Goal: Task Accomplishment & Management: Manage account settings

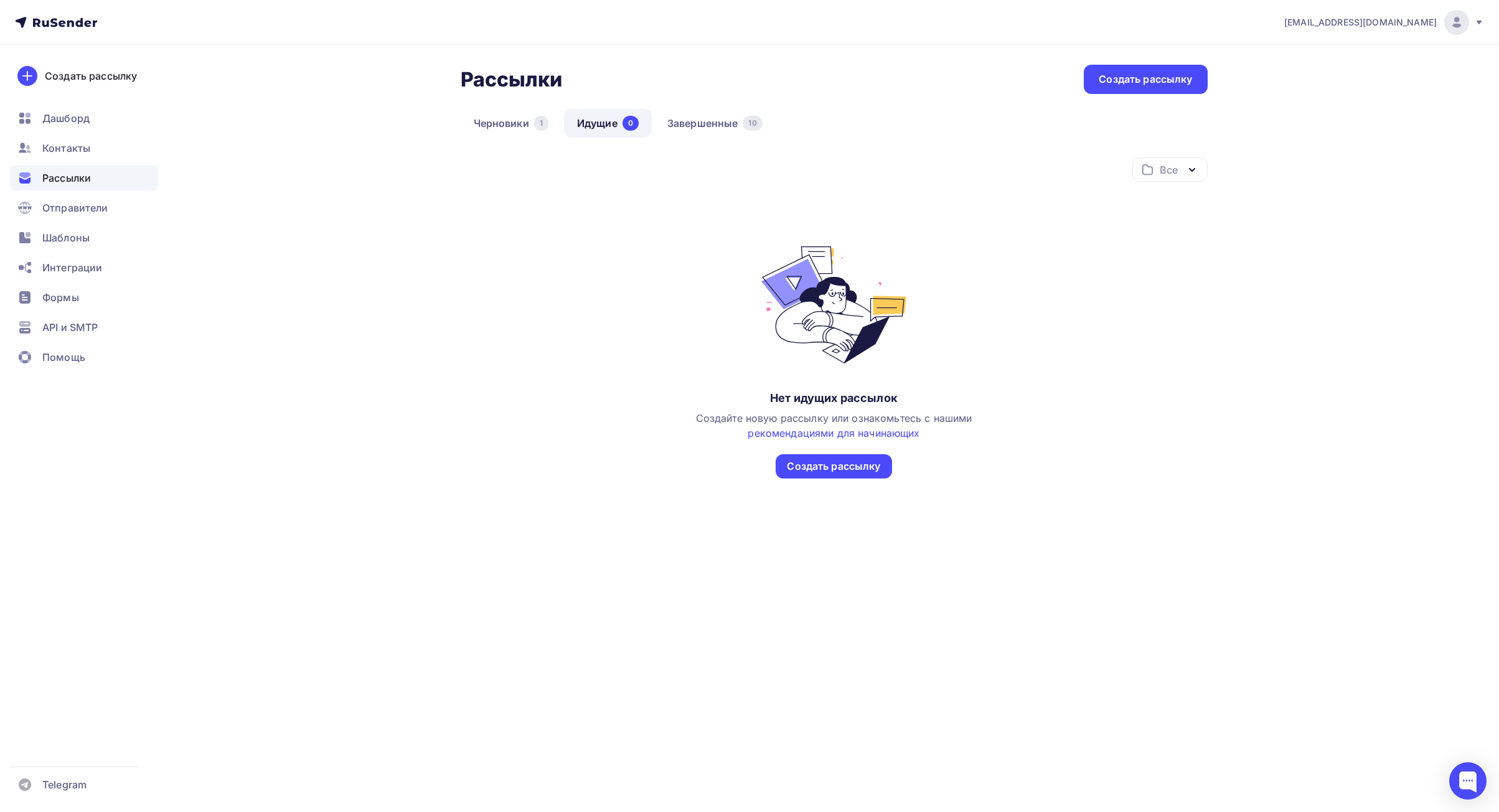
click at [612, 132] on link "Идущие 0" at bounding box center [608, 123] width 88 height 28
click at [683, 130] on link "Завершенные 10" at bounding box center [714, 123] width 121 height 28
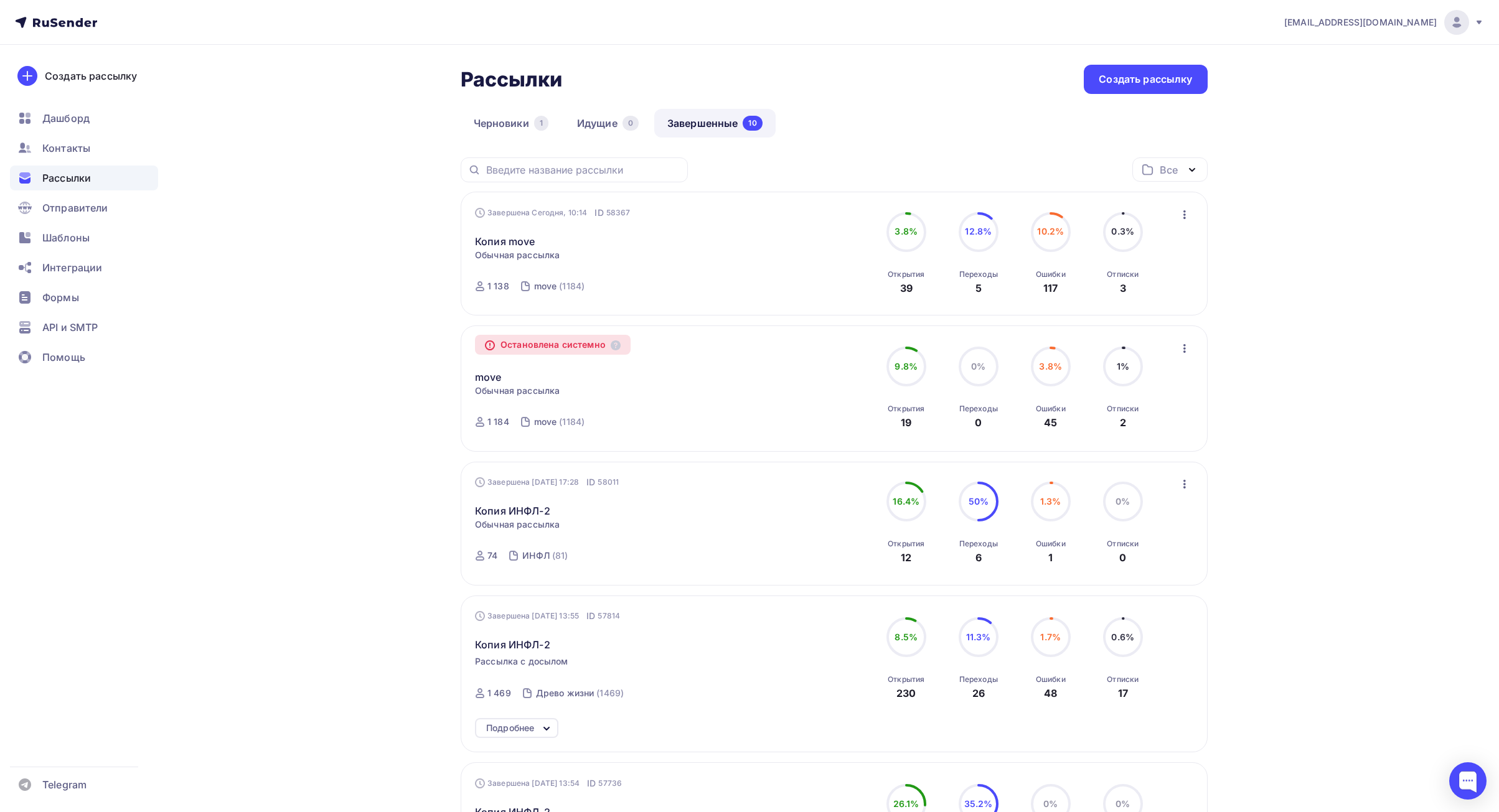
click at [1044, 244] on circle at bounding box center [1050, 232] width 38 height 38
click at [510, 239] on link "Копия move" at bounding box center [505, 241] width 60 height 15
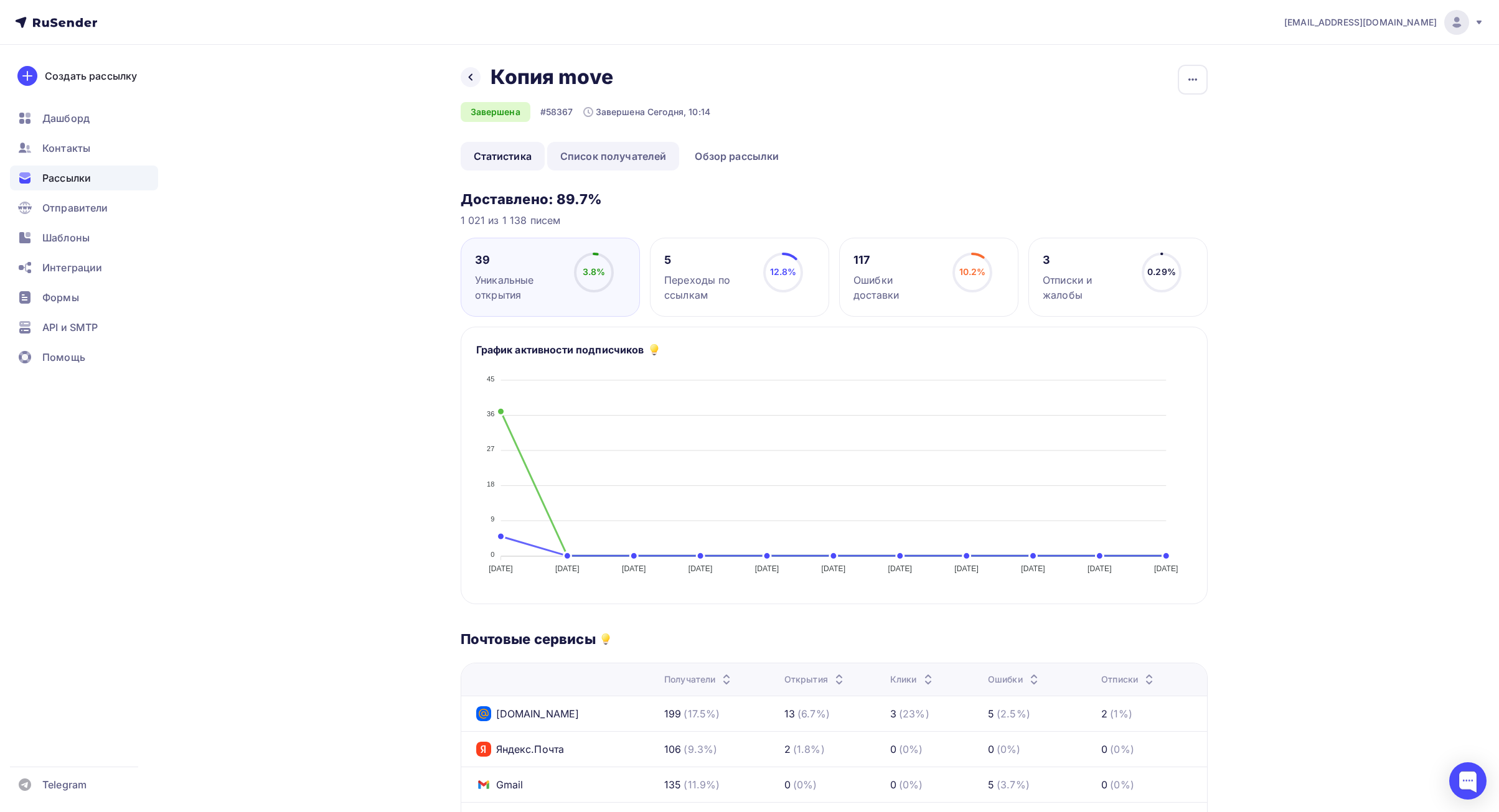
click at [617, 164] on link "Список получателей" at bounding box center [613, 156] width 133 height 28
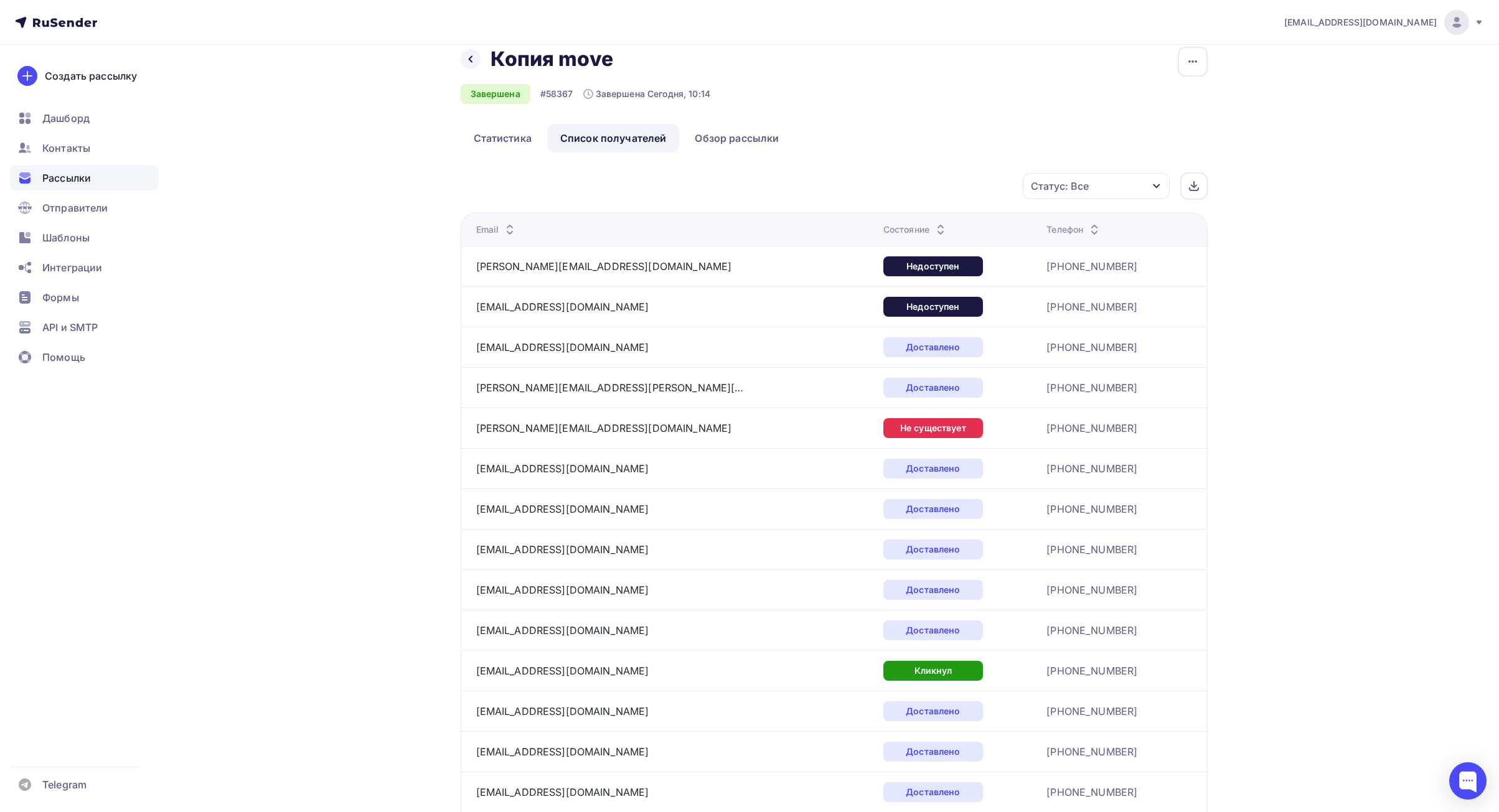
scroll to position [16, 0]
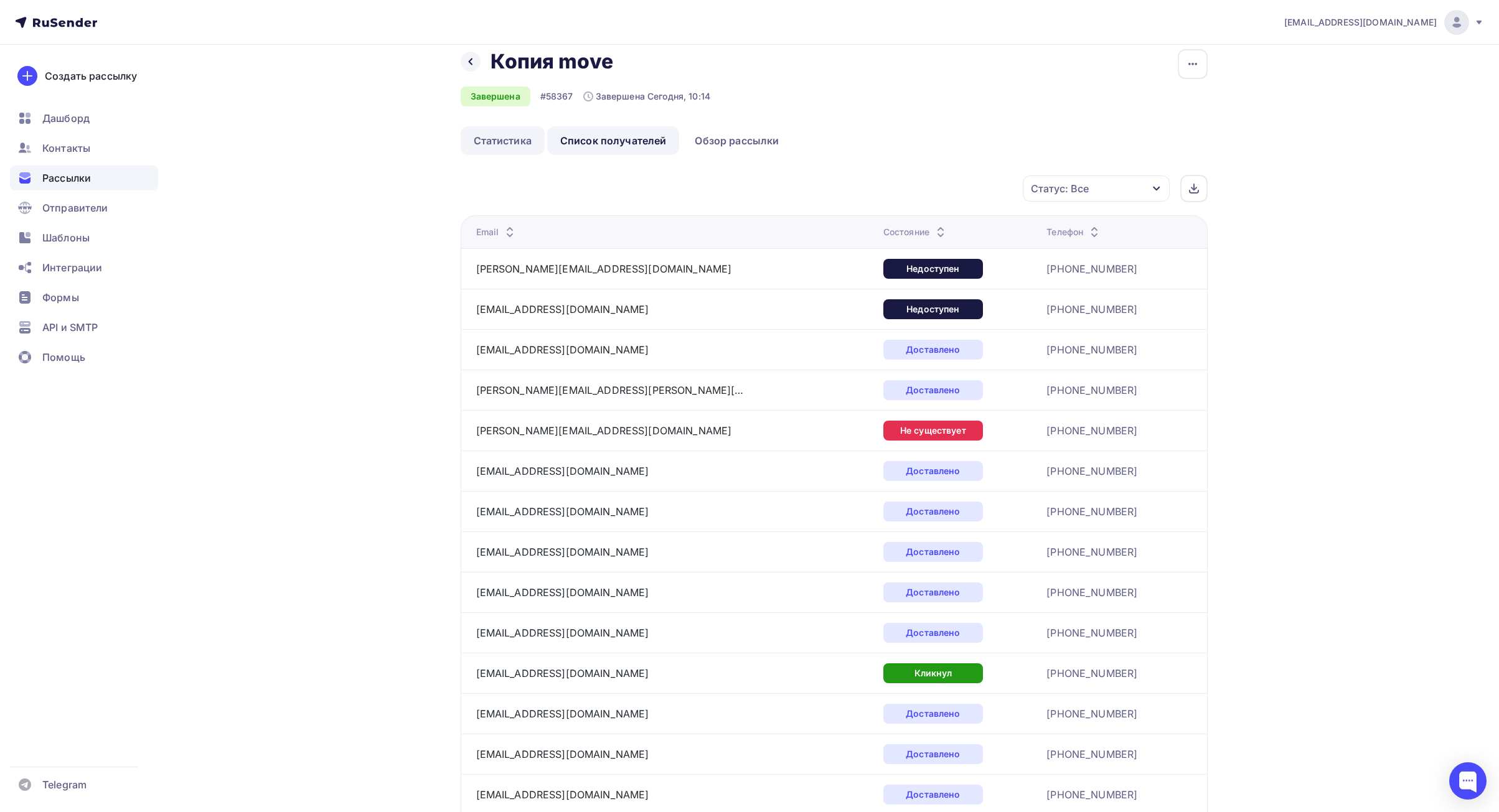
click at [521, 146] on link "Статистика" at bounding box center [503, 140] width 84 height 28
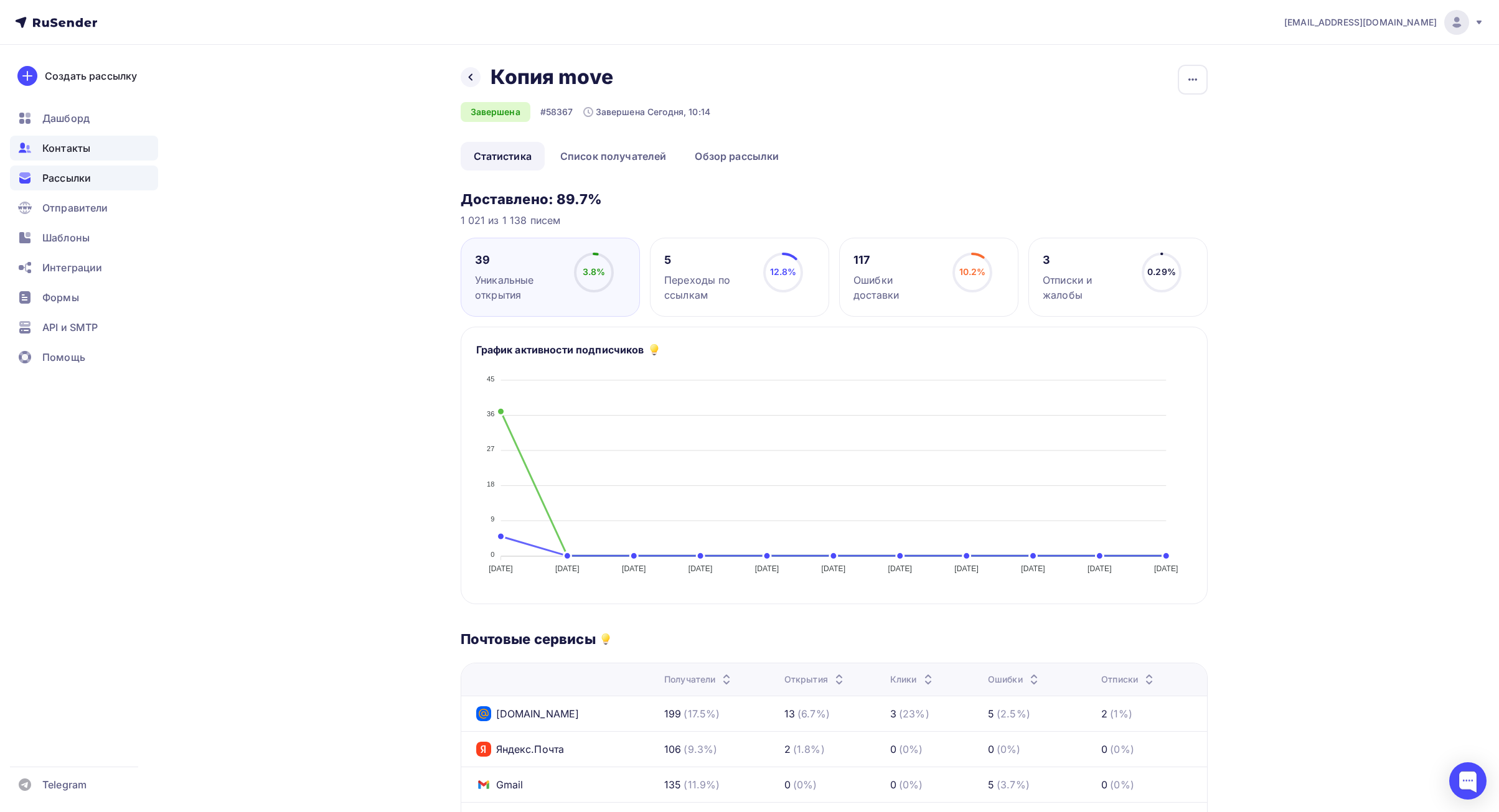
click at [69, 146] on span "Контакты" at bounding box center [67, 147] width 48 height 15
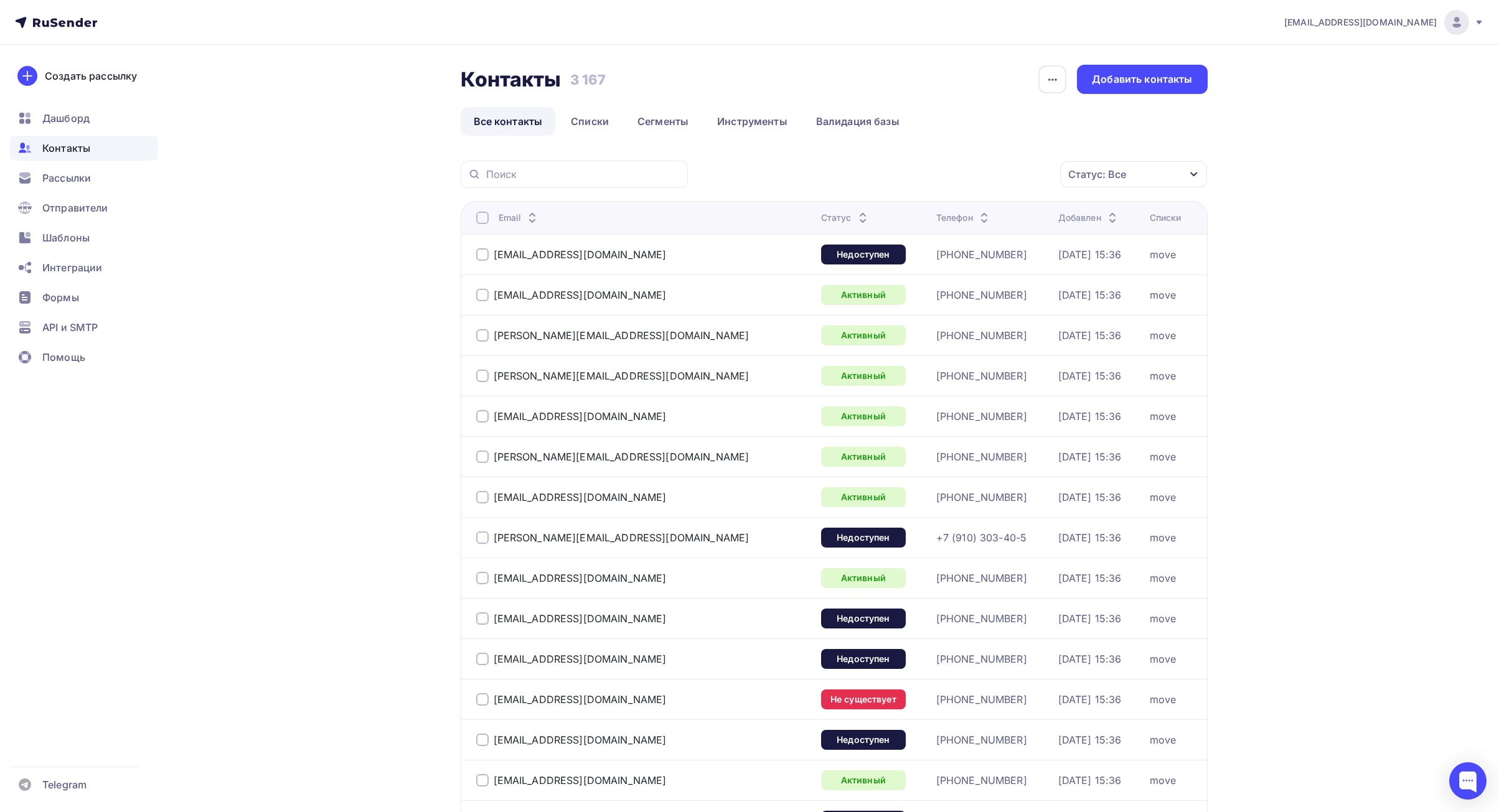
click at [1087, 169] on div "Статус: Все" at bounding box center [1097, 174] width 58 height 15
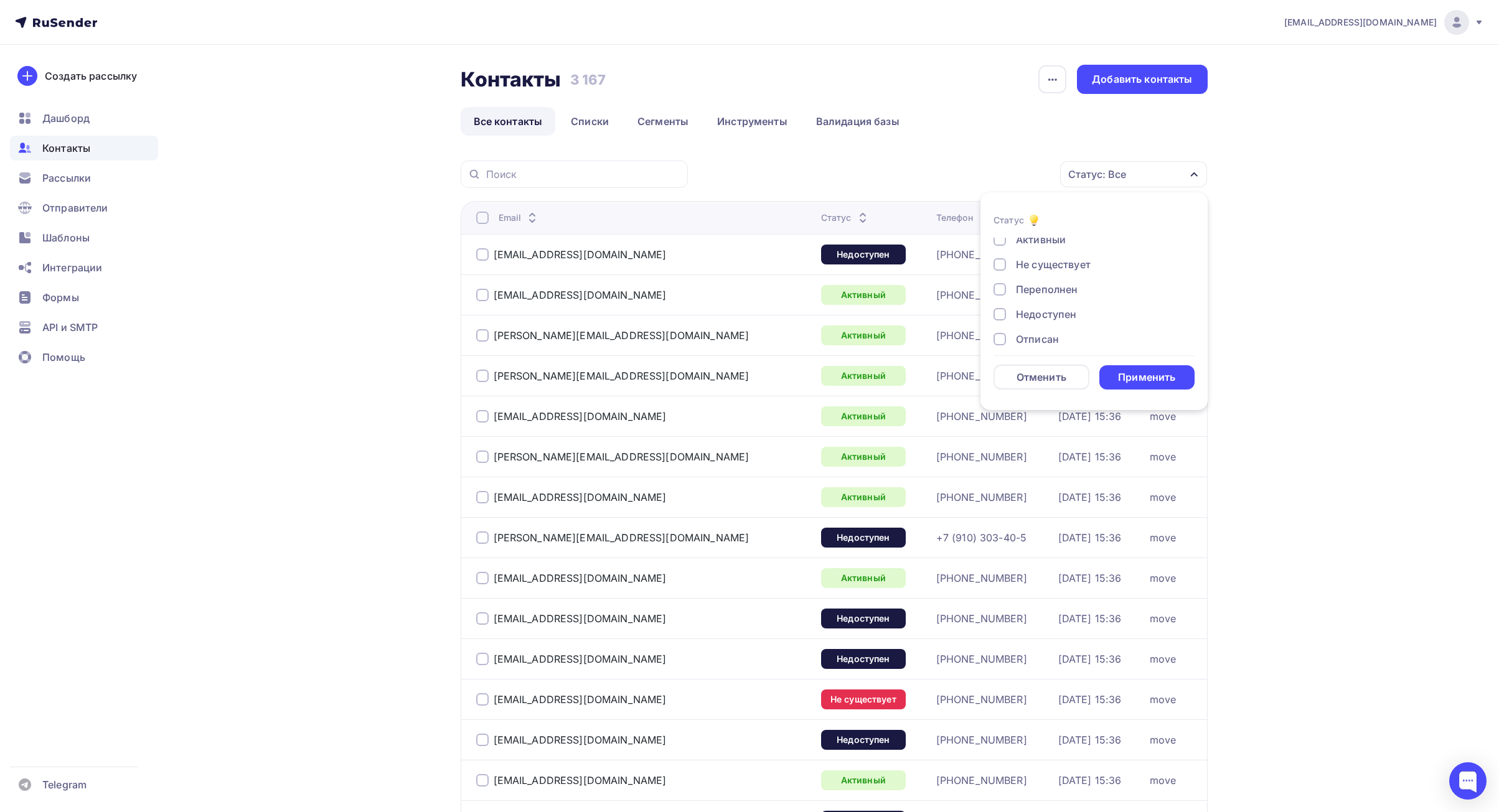
scroll to position [39, 0]
click at [1031, 305] on div "Недоступен" at bounding box center [1045, 305] width 60 height 15
click at [1033, 280] on div "Не существует" at bounding box center [1052, 276] width 74 height 15
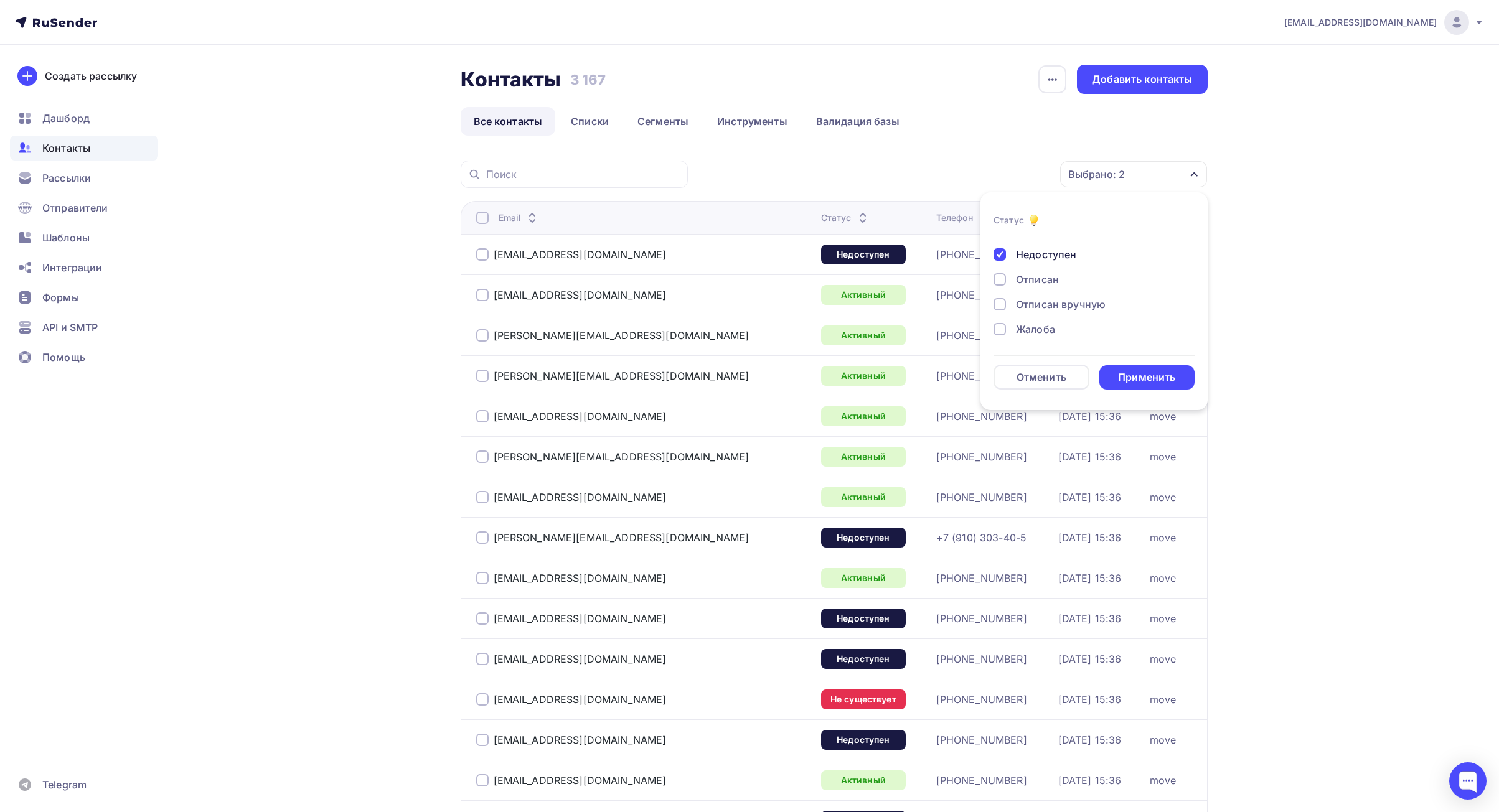
click at [1041, 339] on div "Новый Активный Не существует Переполнен Недоступен Отписан Отписан вручную [GEO…" at bounding box center [1094, 247] width 201 height 199
click at [1041, 324] on div "Жалоба" at bounding box center [1035, 329] width 39 height 15
click at [1050, 308] on div "Отписан вручную" at bounding box center [1060, 304] width 89 height 15
click at [1043, 281] on div "Отписан" at bounding box center [1037, 279] width 43 height 15
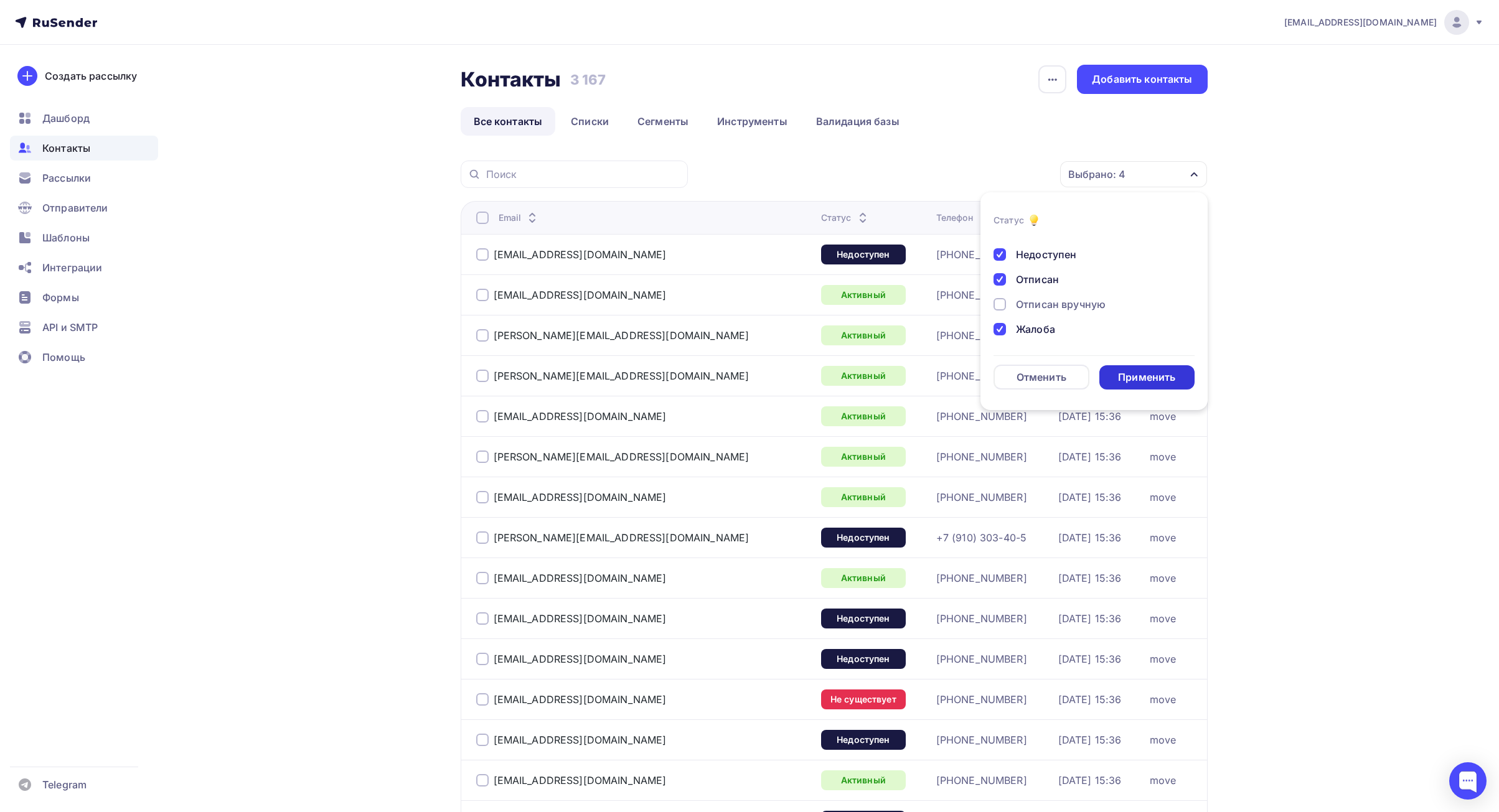
click at [1146, 380] on div "Применить" at bounding box center [1146, 378] width 57 height 14
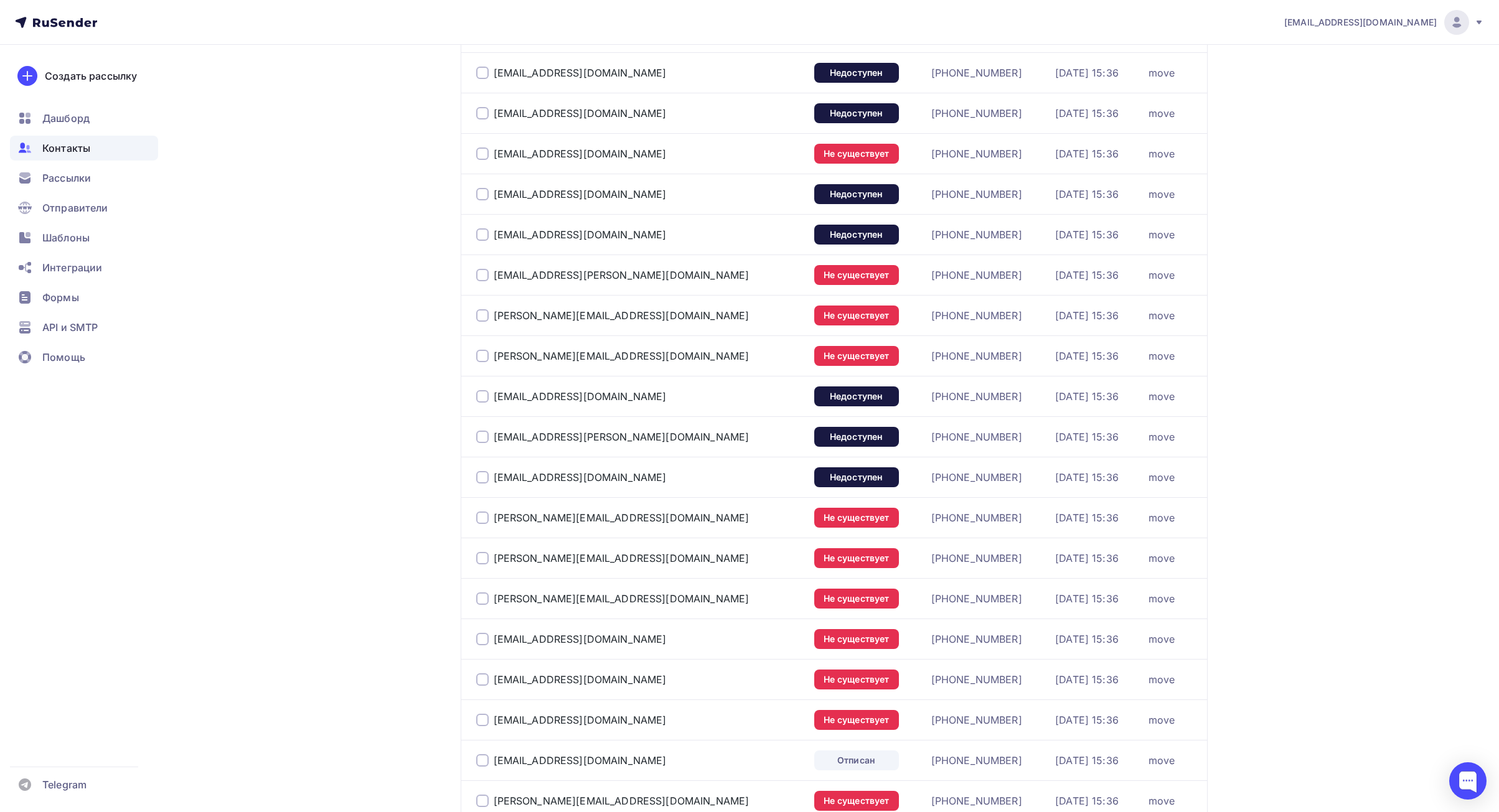
scroll to position [0, 0]
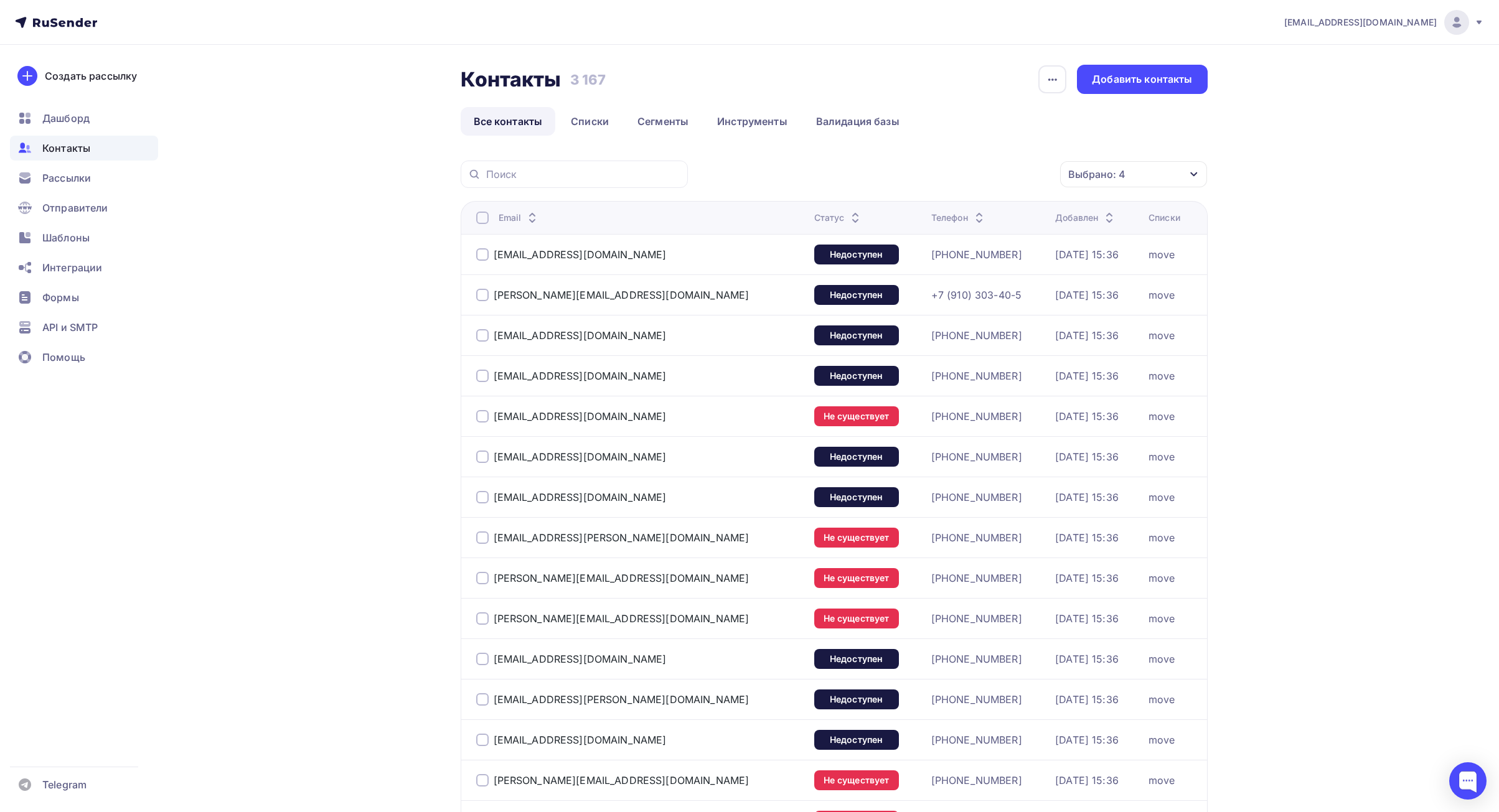
click at [485, 218] on div at bounding box center [483, 218] width 13 height 13
click at [956, 171] on div "Действие" at bounding box center [967, 174] width 164 height 24
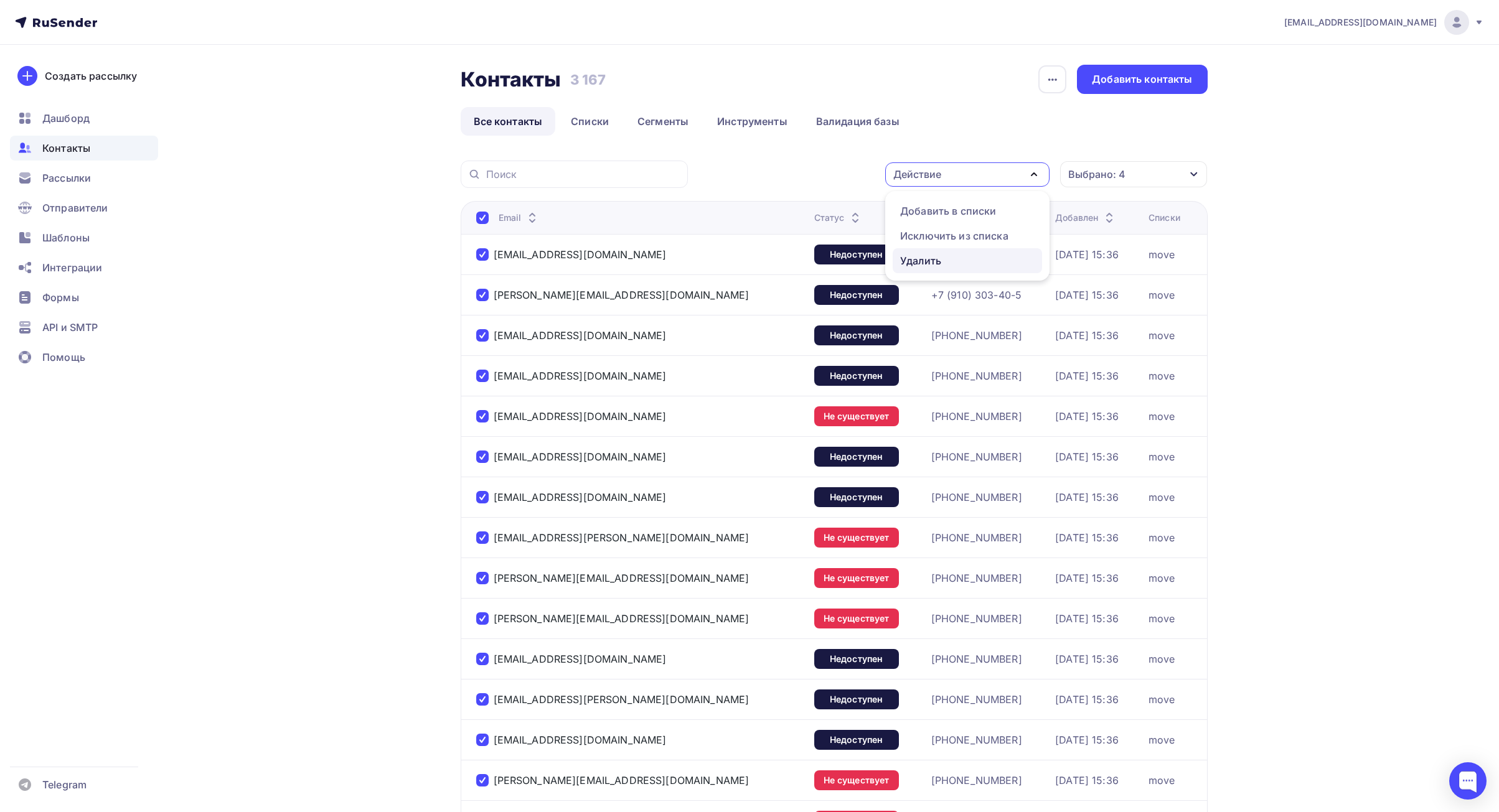
click at [950, 254] on div "Удалить" at bounding box center [967, 260] width 135 height 15
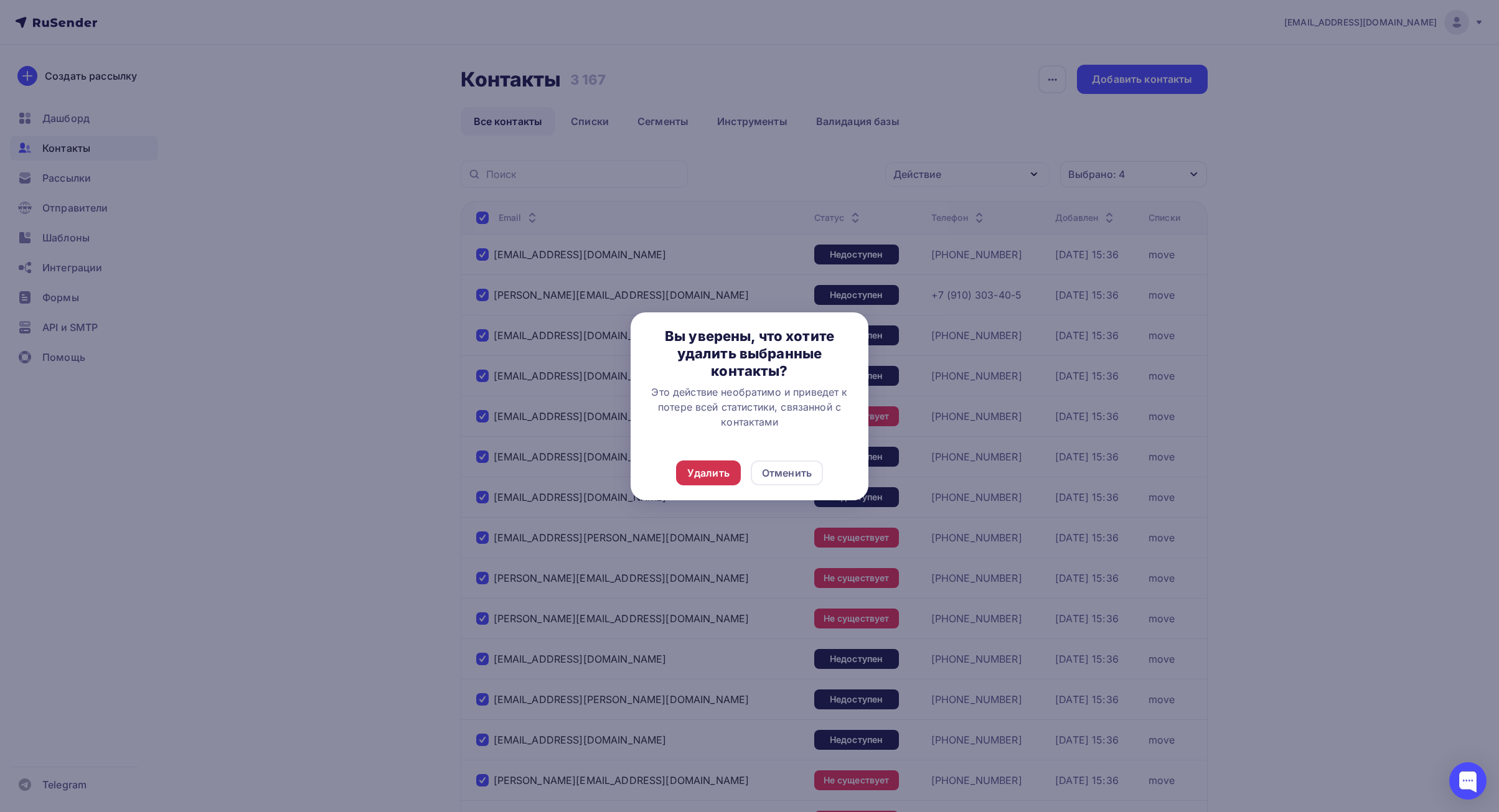
click at [724, 470] on div "Удалить" at bounding box center [709, 473] width 43 height 15
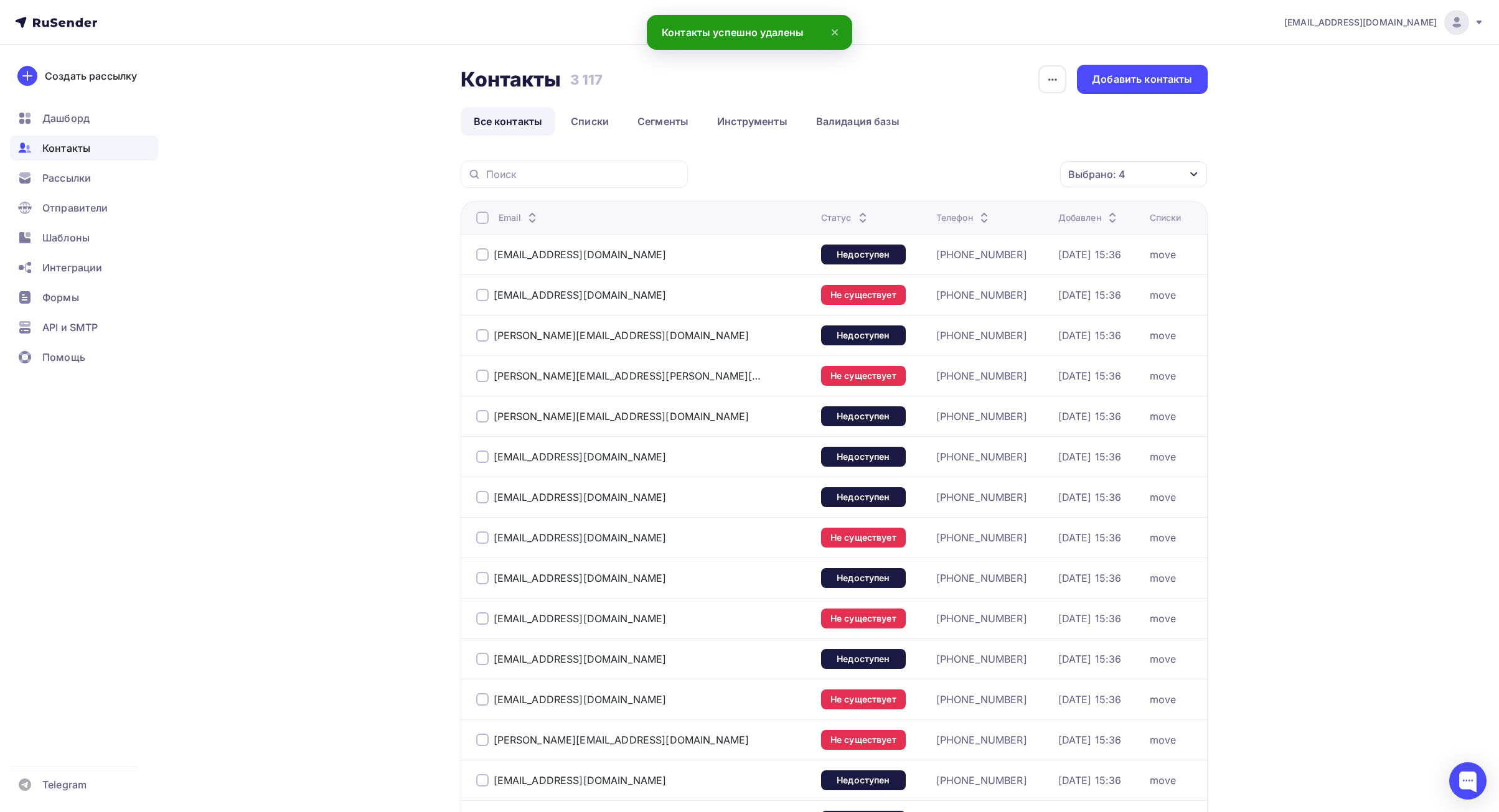
click at [483, 215] on div at bounding box center [483, 218] width 13 height 13
click at [478, 222] on div at bounding box center [483, 218] width 13 height 13
click at [936, 179] on div "Действие" at bounding box center [917, 174] width 48 height 15
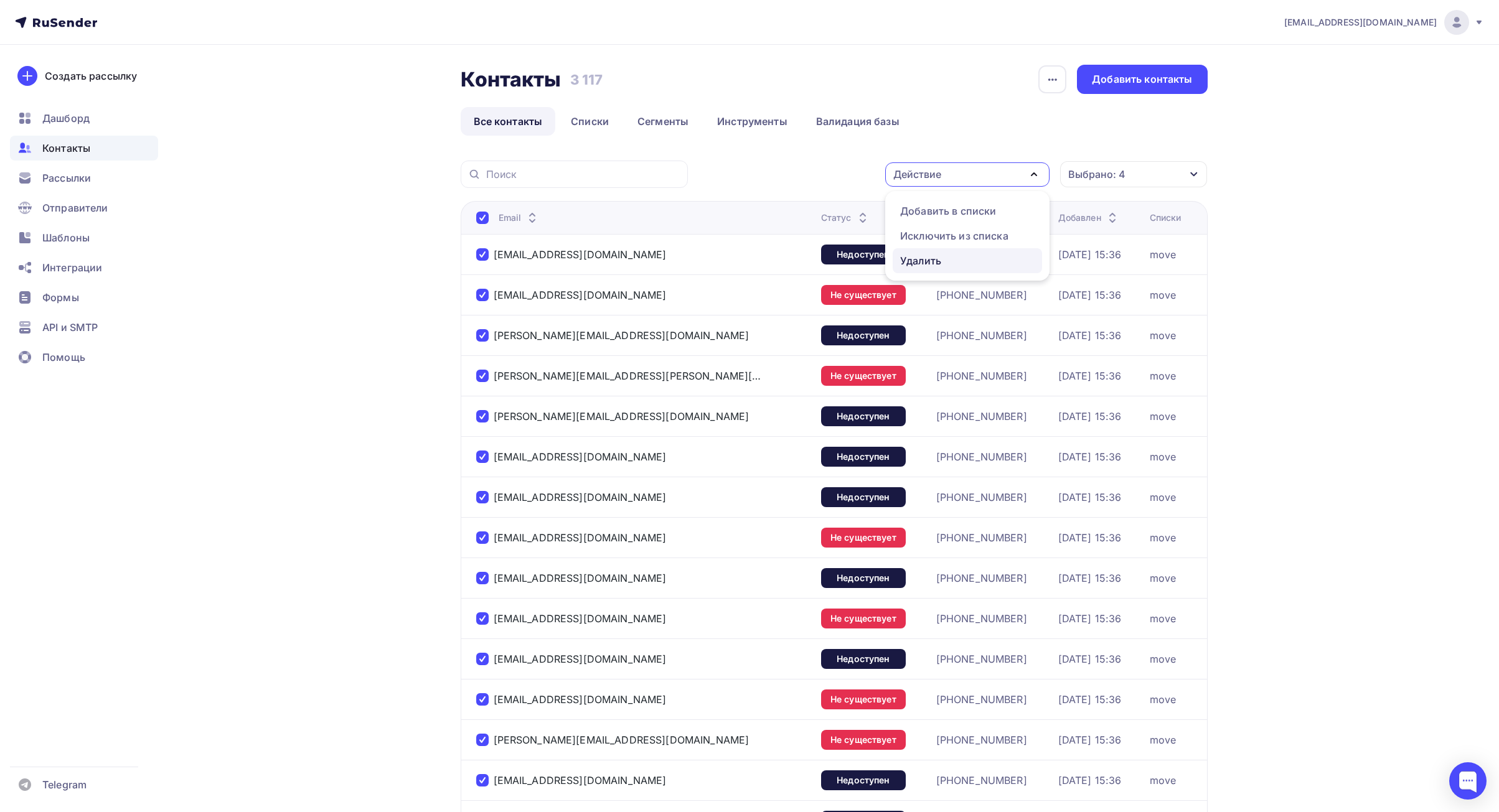
click at [927, 261] on div "Удалить" at bounding box center [921, 260] width 41 height 15
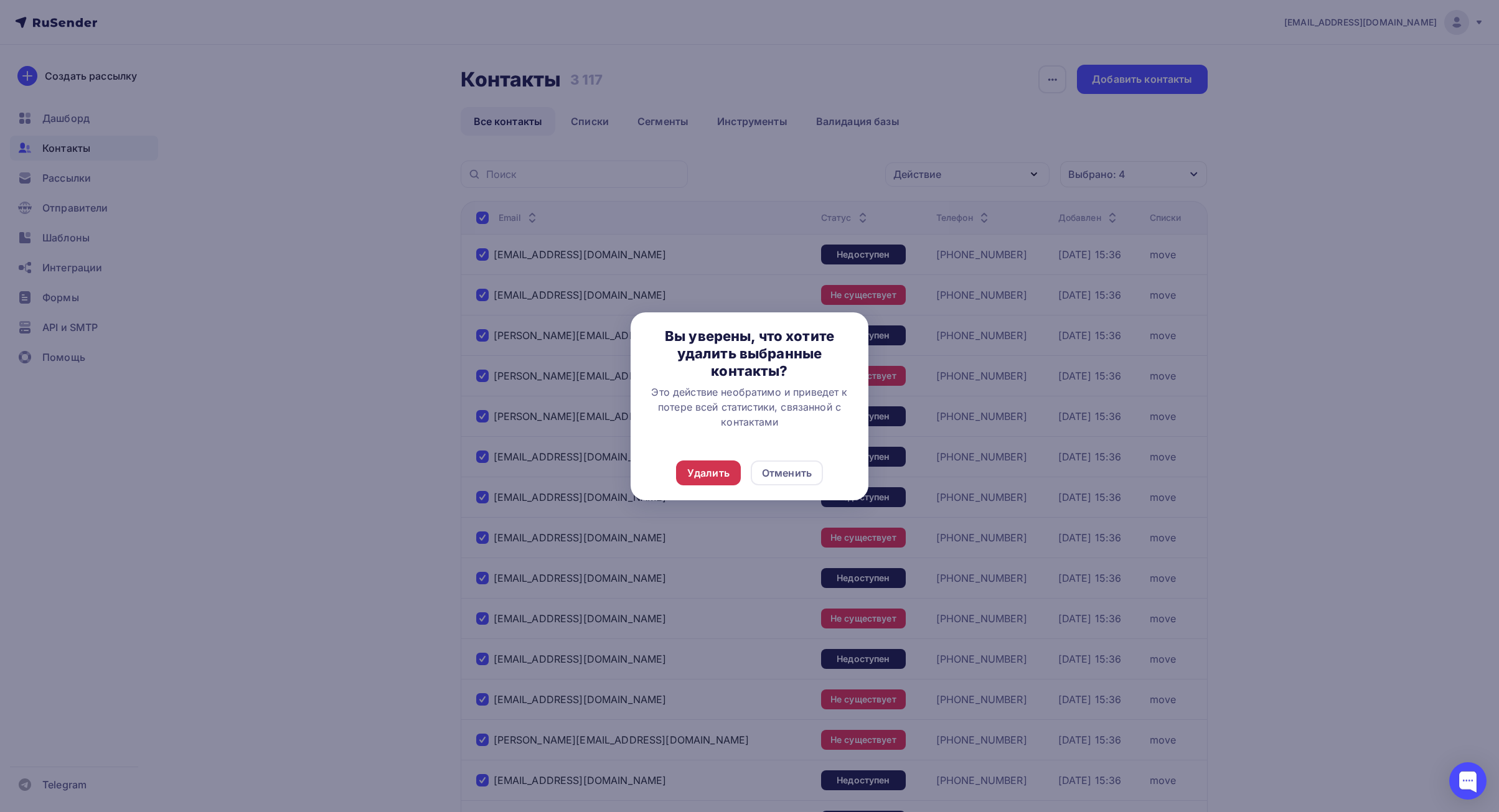
click at [712, 463] on div "Удалить" at bounding box center [708, 473] width 64 height 25
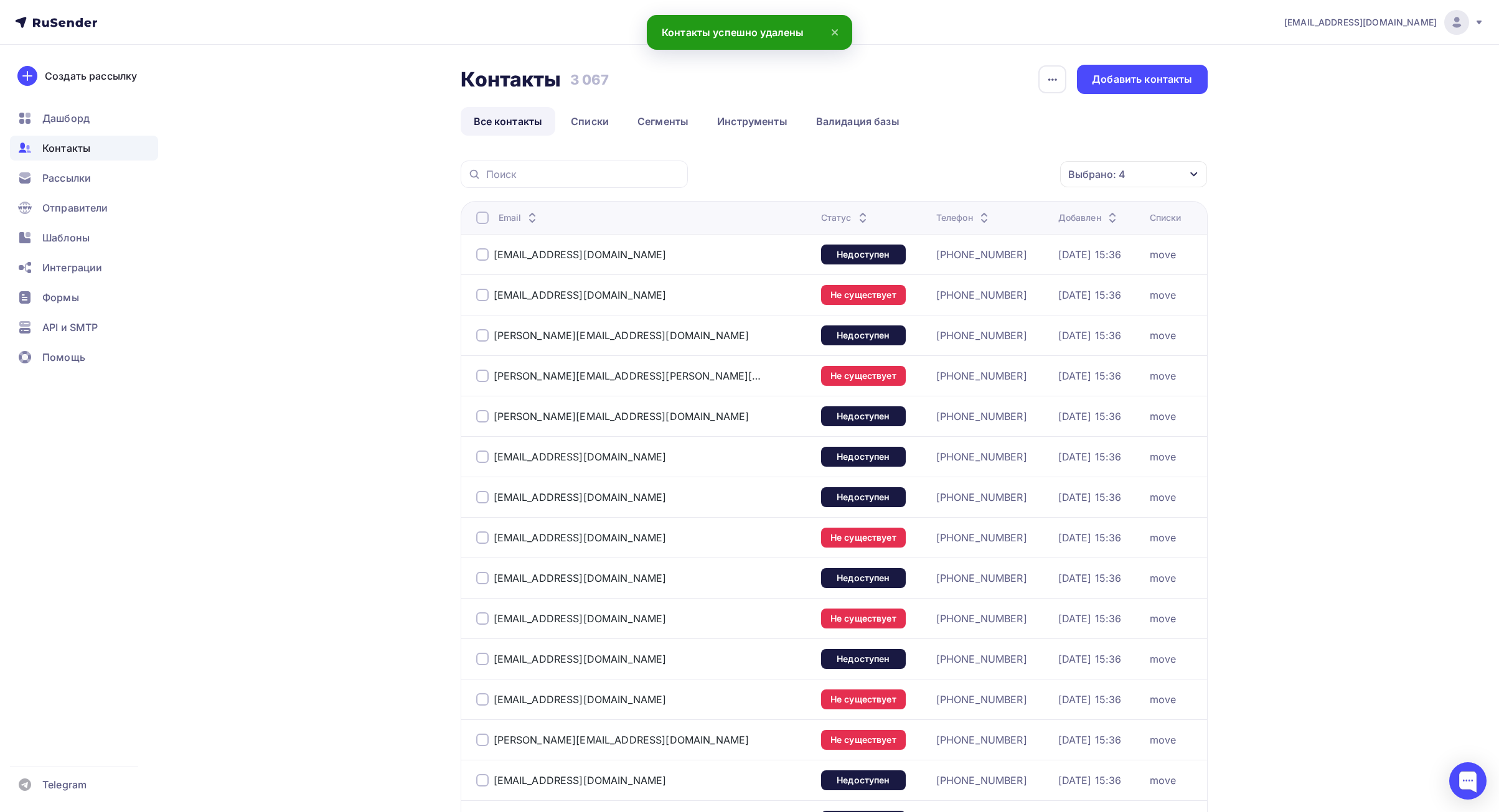
click at [484, 213] on div at bounding box center [483, 218] width 13 height 13
click at [482, 215] on div at bounding box center [483, 218] width 13 height 13
click at [912, 184] on div "Действие" at bounding box center [967, 174] width 164 height 24
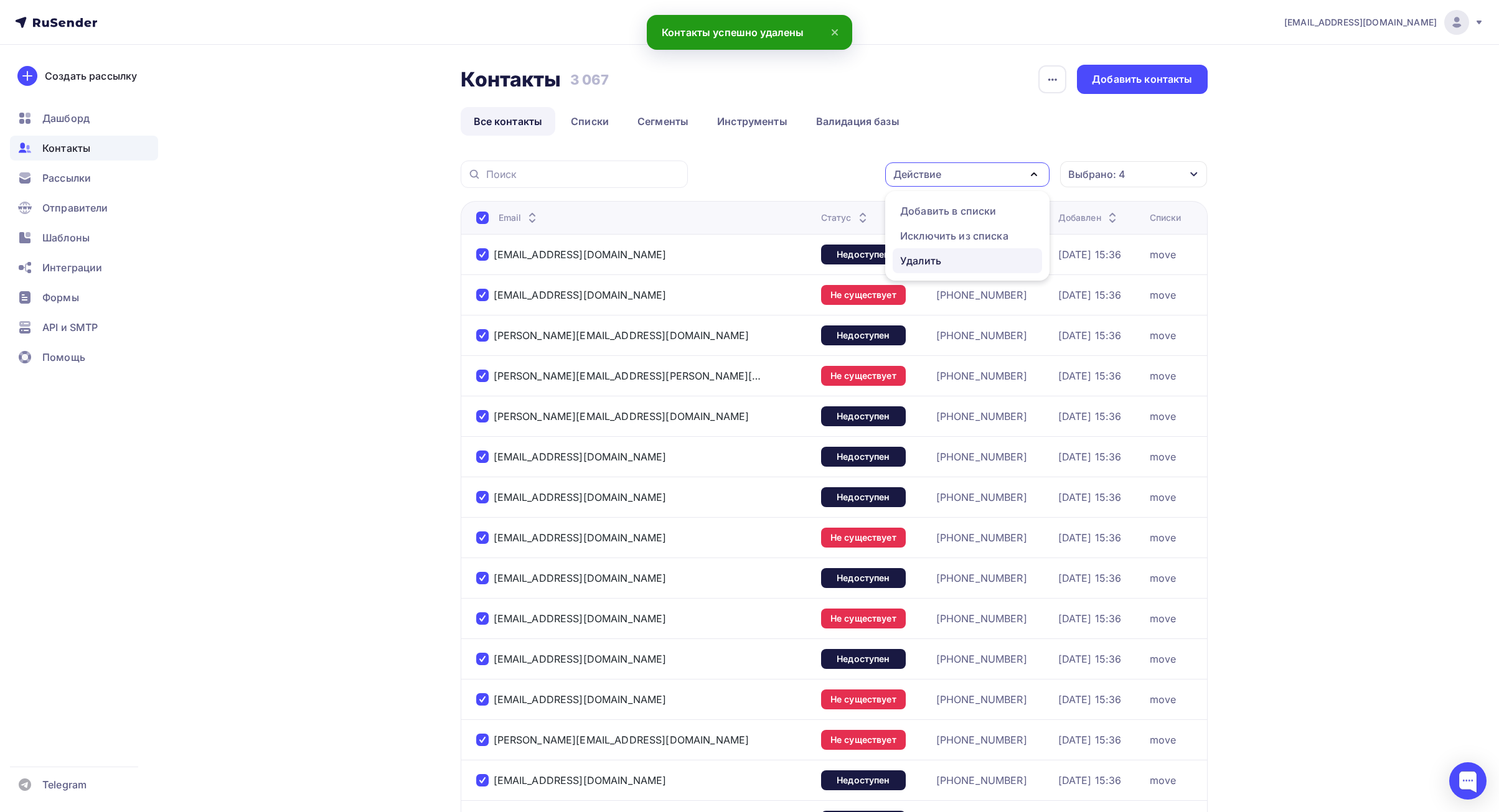
click at [915, 254] on div "Удалить" at bounding box center [921, 260] width 41 height 15
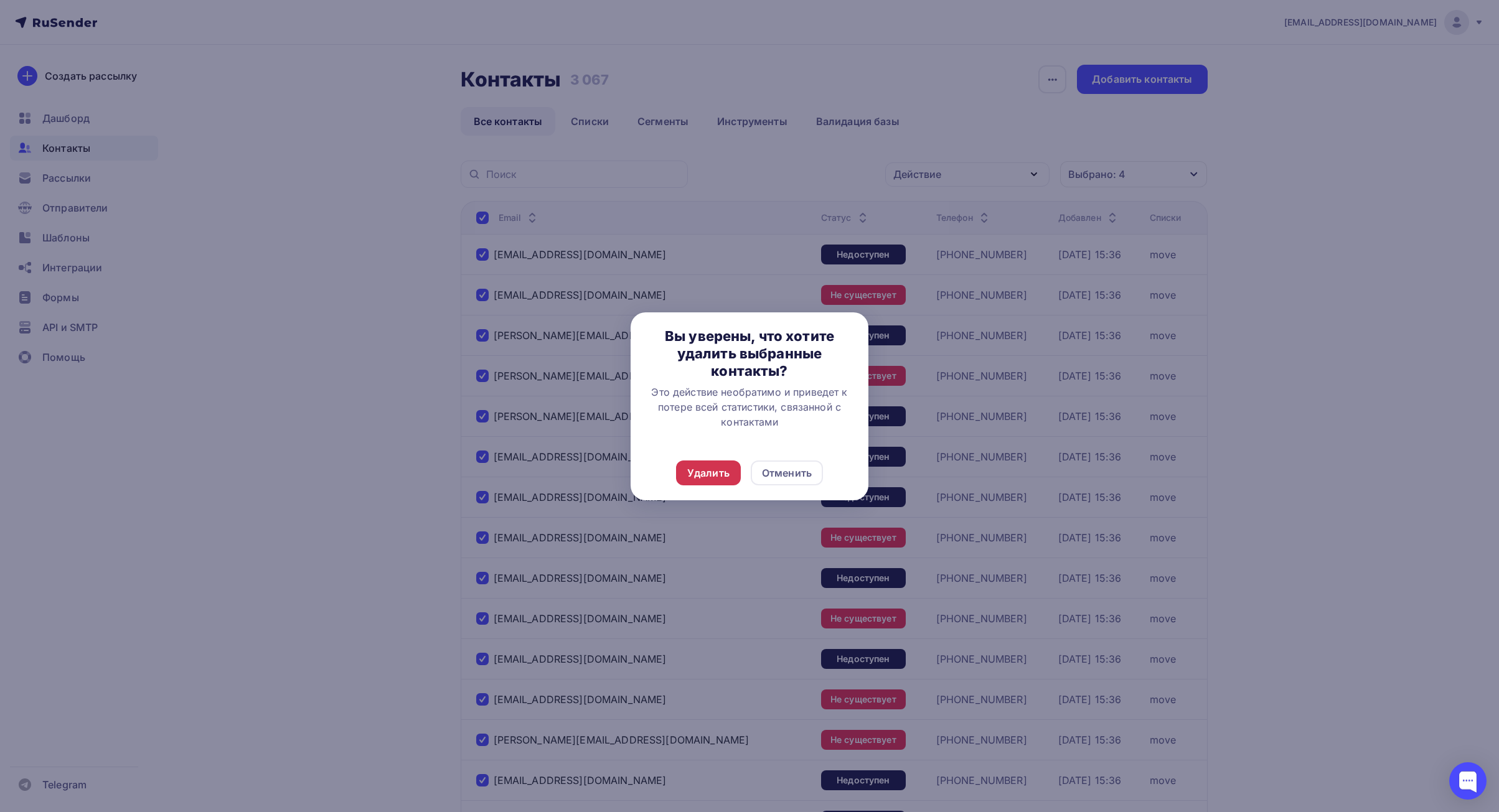
click at [701, 461] on div "Удалить" at bounding box center [708, 473] width 64 height 25
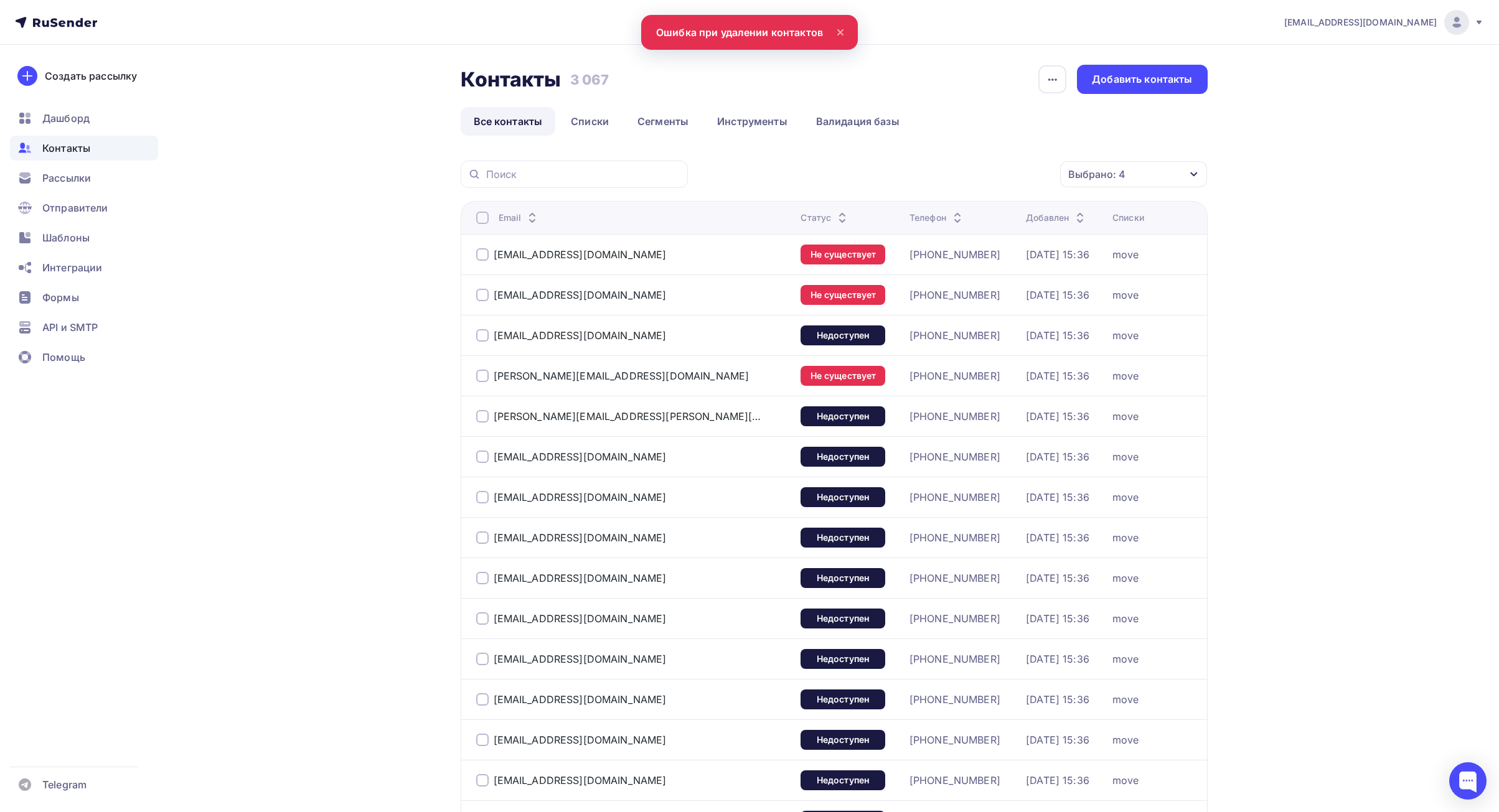
click at [483, 205] on th "Email" at bounding box center [628, 218] width 335 height 33
click at [482, 213] on div at bounding box center [483, 218] width 13 height 13
click at [482, 219] on div at bounding box center [483, 218] width 13 height 13
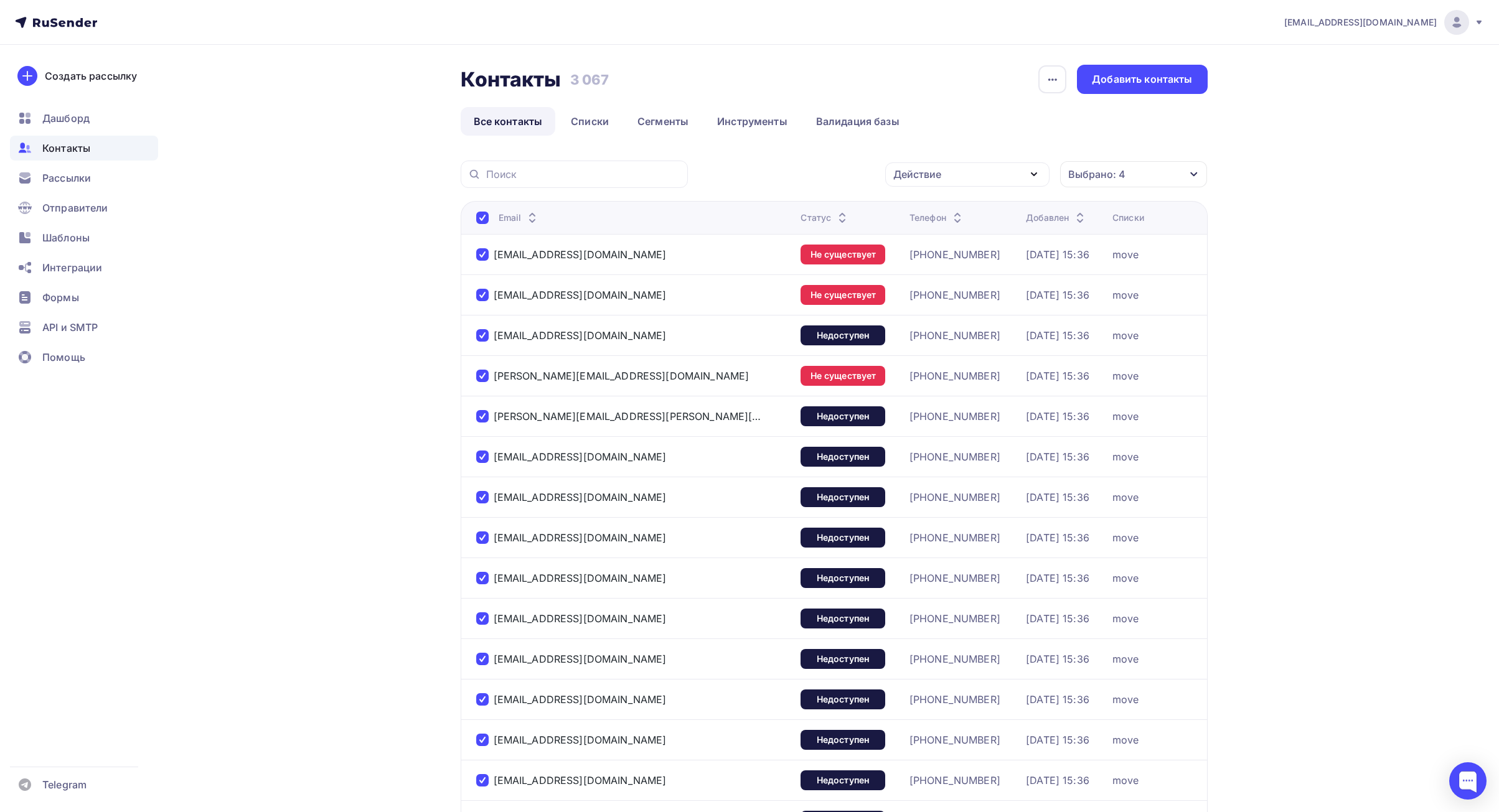
click at [919, 183] on div "Действие" at bounding box center [967, 174] width 164 height 24
click at [919, 264] on div "Удалить" at bounding box center [921, 260] width 41 height 15
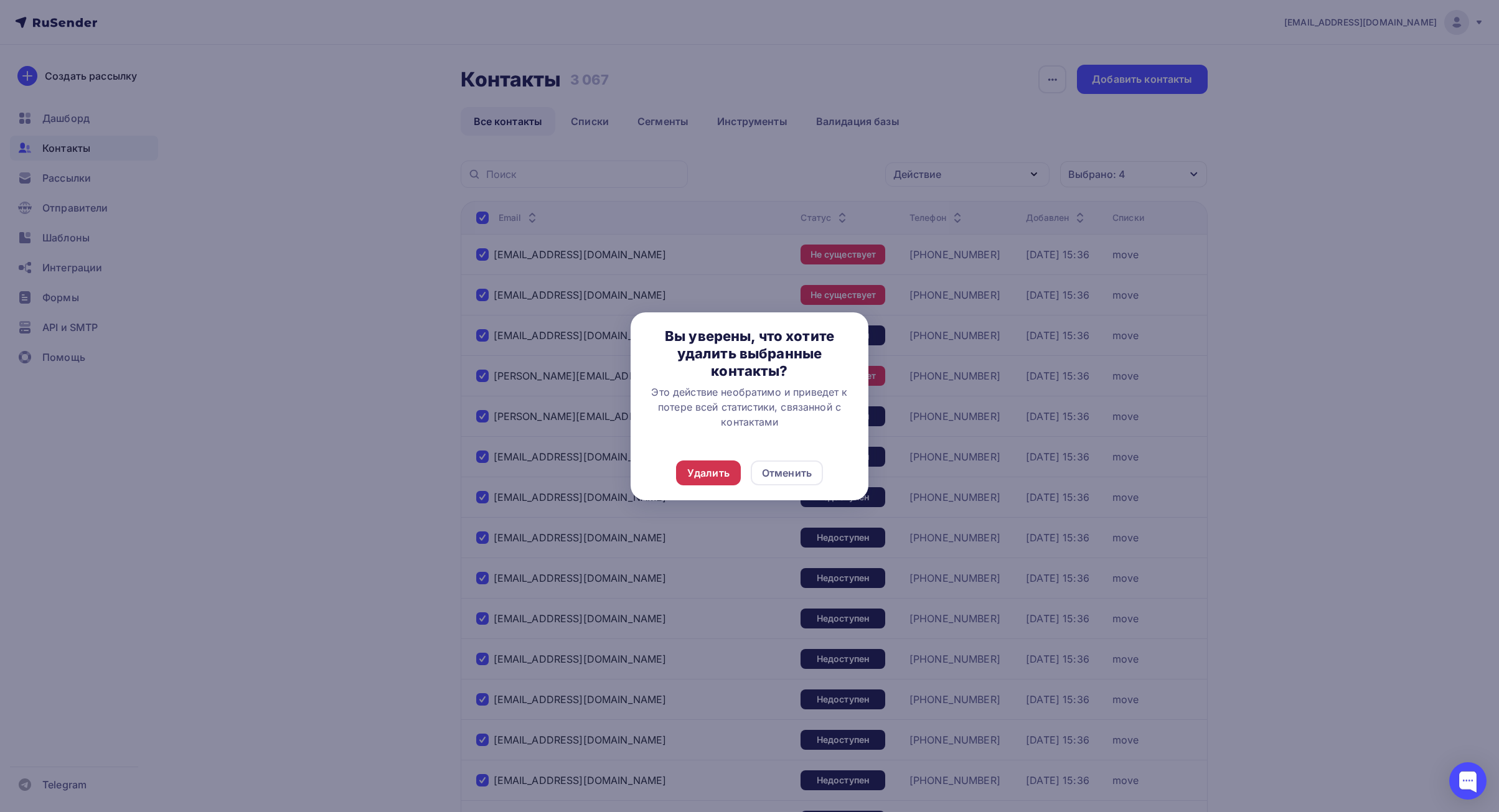
click at [702, 474] on div "Удалить" at bounding box center [709, 473] width 43 height 15
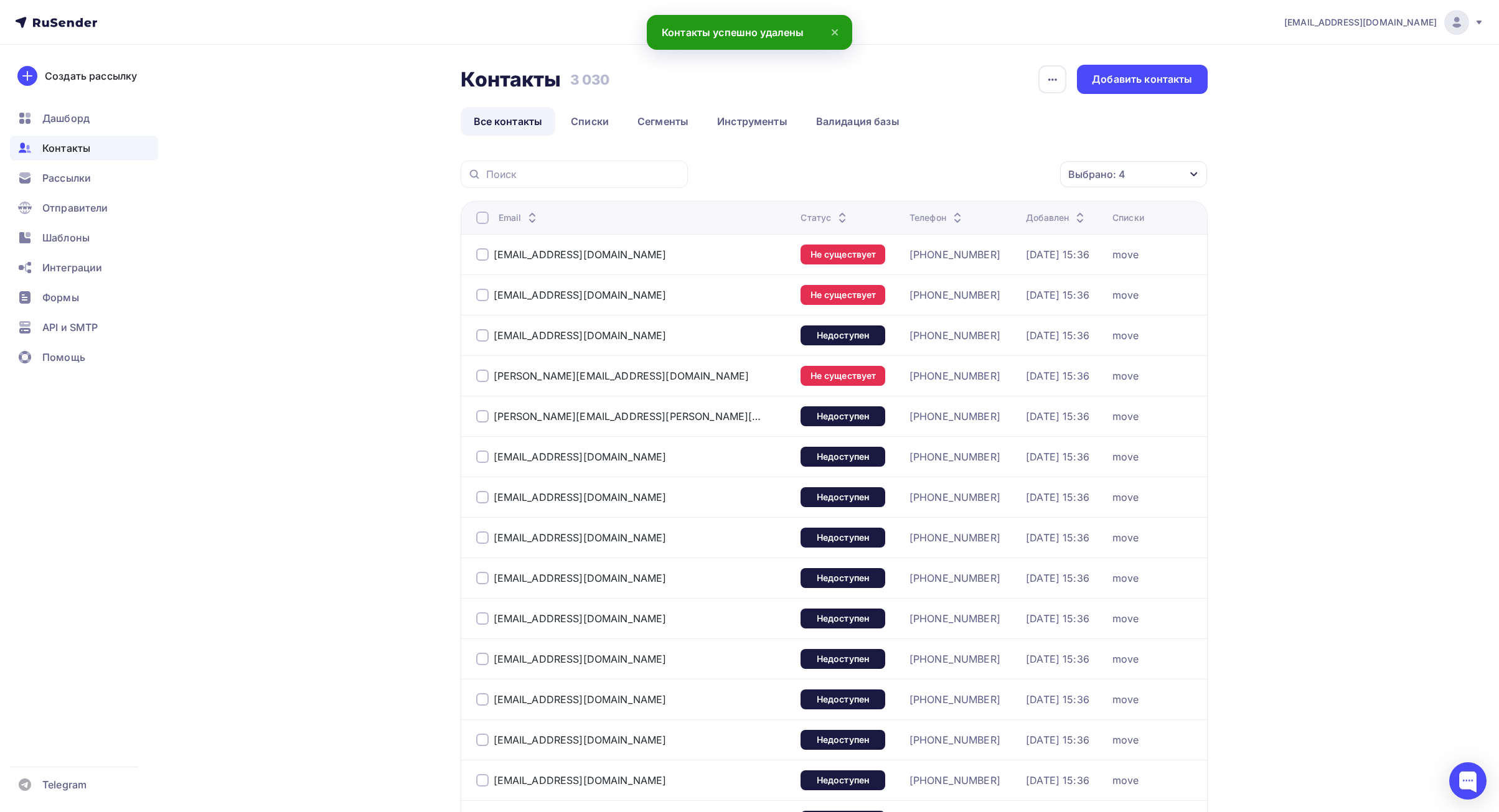
click at [481, 218] on div at bounding box center [483, 218] width 13 height 13
click at [482, 215] on div at bounding box center [483, 218] width 13 height 13
click at [911, 178] on div "Действие" at bounding box center [917, 174] width 48 height 15
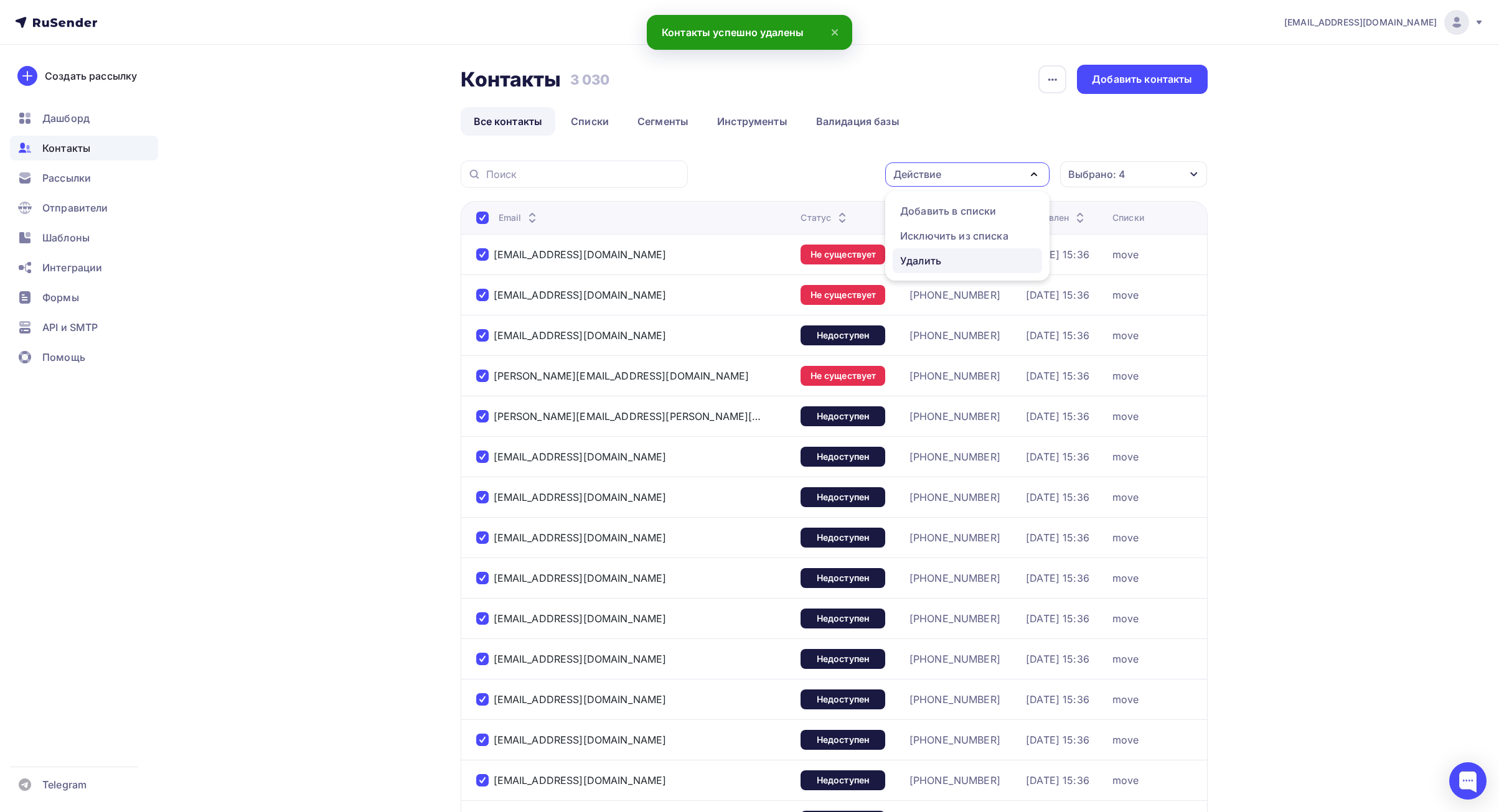
click at [903, 264] on div "Удалить" at bounding box center [921, 260] width 41 height 15
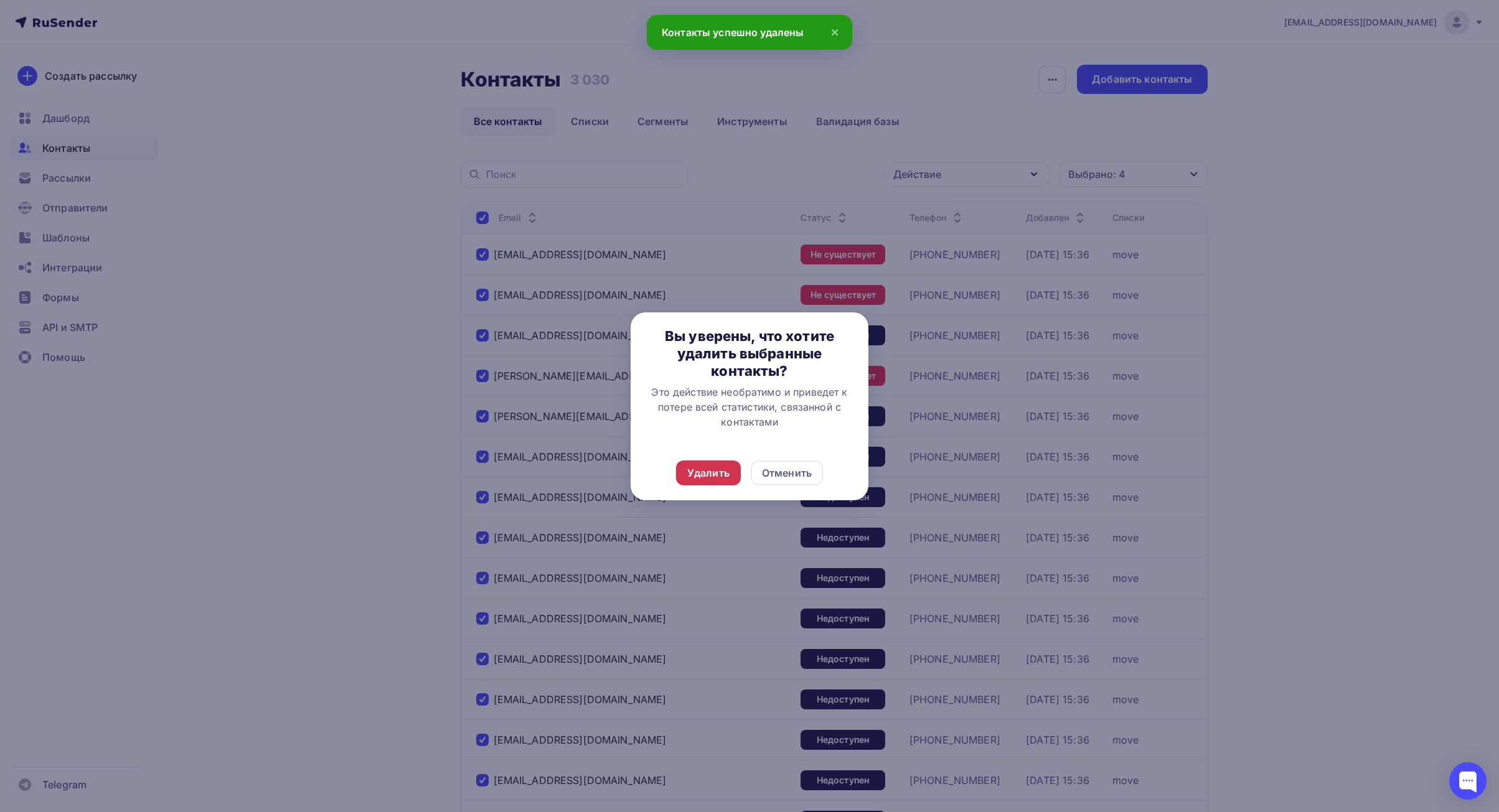
click at [705, 466] on div "Удалить" at bounding box center [709, 473] width 43 height 15
